Goal: Task Accomplishment & Management: Manage account settings

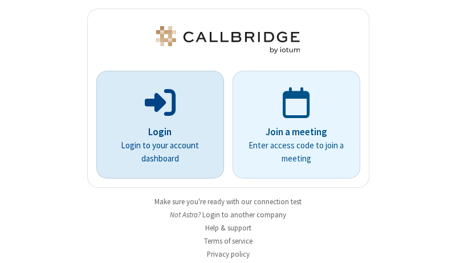
click at [156, 132] on p "Login" at bounding box center [160, 132] width 96 height 15
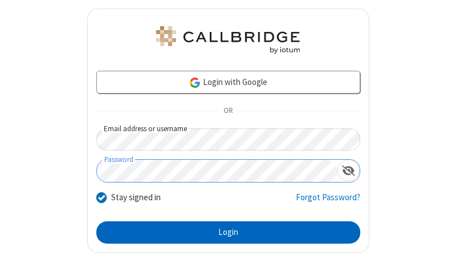
click at [223, 232] on button "Login" at bounding box center [228, 232] width 264 height 23
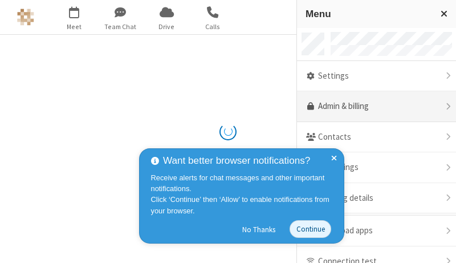
click at [372, 107] on link "Admin & billing" at bounding box center [376, 106] width 159 height 31
